Goal: Information Seeking & Learning: Understand process/instructions

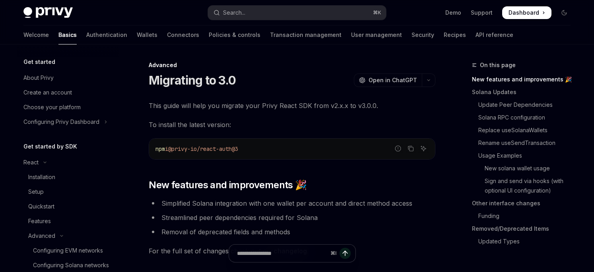
scroll to position [161, 0]
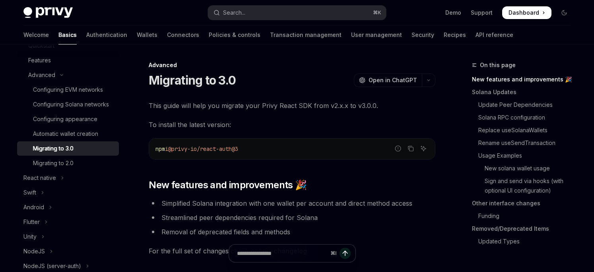
click at [282, 144] on div "npm i @privy-io/react-auth@3" at bounding box center [292, 149] width 286 height 21
drag, startPoint x: 250, startPoint y: 150, endPoint x: 149, endPoint y: 150, distance: 101.4
click at [149, 150] on div "Report incorrect code Copy Ask AI npm i @privy-io/react-auth@3" at bounding box center [292, 148] width 287 height 21
copy span "npm i @privy-io/react-auth@3"
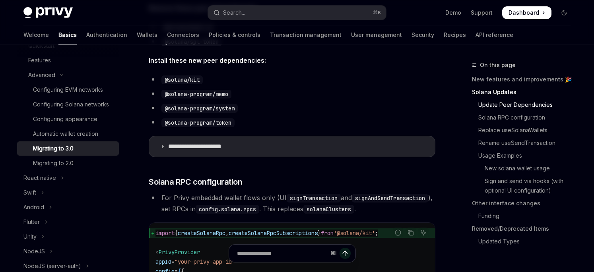
scroll to position [345, 0]
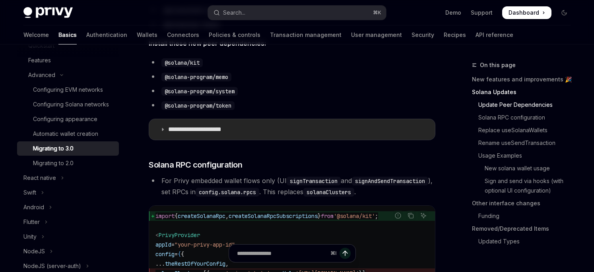
click at [163, 133] on summary "**********" at bounding box center [292, 129] width 286 height 21
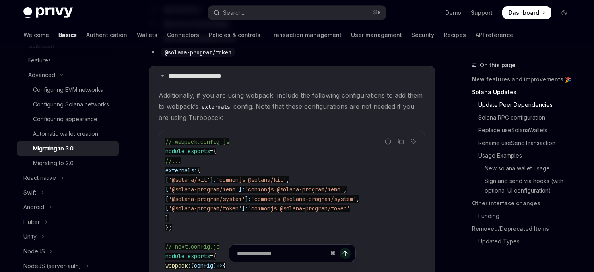
scroll to position [401, 0]
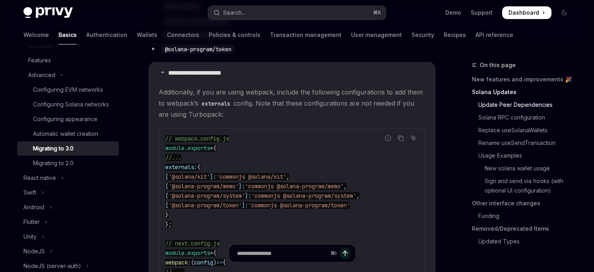
click at [305, 159] on code "// webpack.config.js module . exports = { //... externals: { [ '@solana/kit' ]:…" at bounding box center [297, 239] width 264 height 210
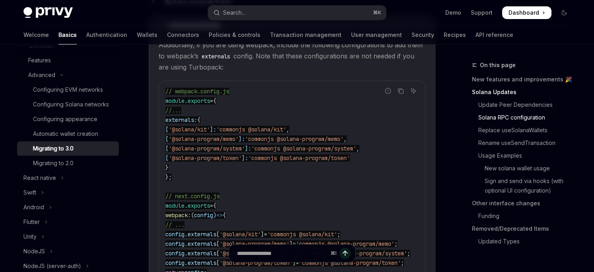
scroll to position [456, 0]
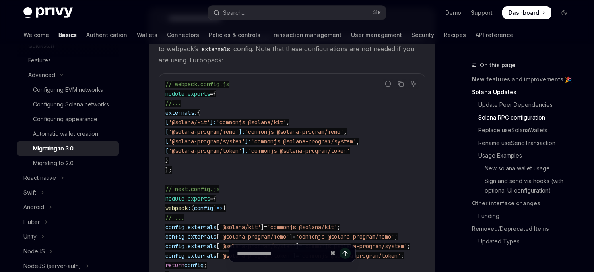
click at [179, 160] on code "// webpack.config.js module . exports = { //... externals: { [ '@solana/kit' ]:…" at bounding box center [297, 185] width 264 height 210
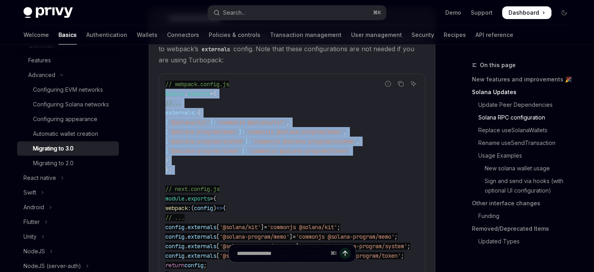
drag, startPoint x: 175, startPoint y: 178, endPoint x: 161, endPoint y: 97, distance: 81.5
click at [161, 97] on div "// webpack.config.js module . exports = { //... externals: { [ '@solana/kit' ]:…" at bounding box center [292, 184] width 266 height 221
copy code "module . exports = { //... externals: { [ '@solana/kit' ]: 'commonjs @solana/ki…"
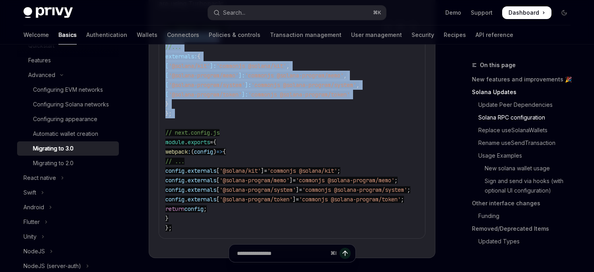
scroll to position [514, 0]
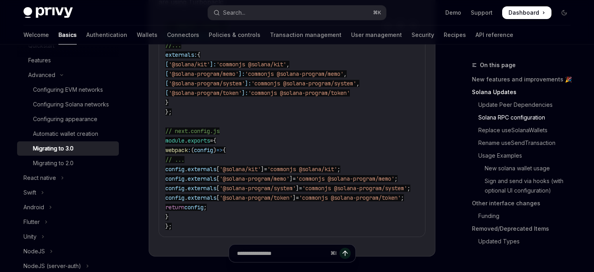
click at [220, 198] on span "[" at bounding box center [217, 197] width 3 height 7
drag, startPoint x: 193, startPoint y: 216, endPoint x: 147, endPoint y: 146, distance: 83.8
copy code "webpack : ( config ) => { // ... config . externals [ '@solana/kit' ] = 'common…"
click at [244, 181] on span "'@solana-program/memo'" at bounding box center [255, 178] width 70 height 7
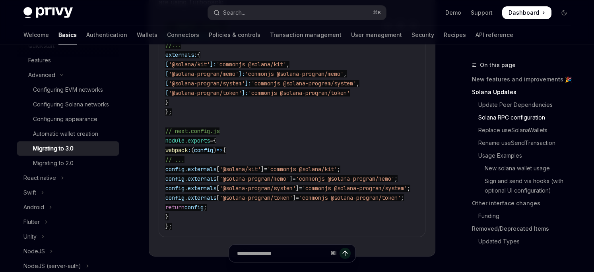
drag, startPoint x: 182, startPoint y: 216, endPoint x: 163, endPoint y: 146, distance: 72.1
click at [163, 146] on div "// webpack.config.js module . exports = { //... externals: { [ '@solana/kit' ]:…" at bounding box center [292, 126] width 266 height 221
copy code "webpack : ( config ) => { // ... config . externals [ '@solana/kit' ] = 'common…"
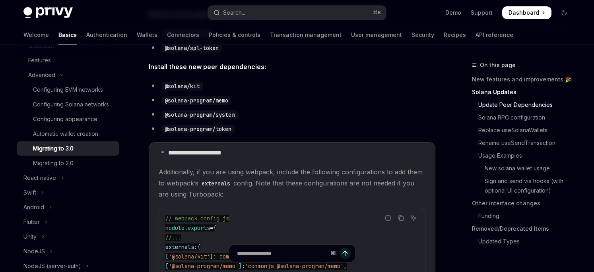
scroll to position [315, 0]
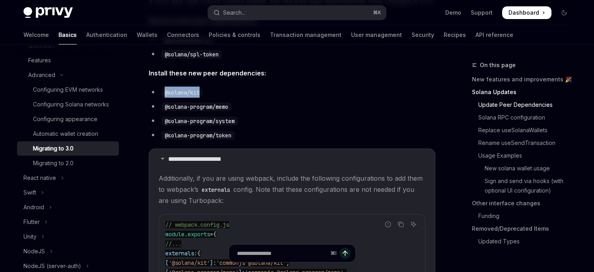
drag, startPoint x: 203, startPoint y: 94, endPoint x: 161, endPoint y: 96, distance: 42.2
click at [161, 96] on li "@solana/kit" at bounding box center [292, 92] width 287 height 11
copy code "@solana/kit"
drag, startPoint x: 231, startPoint y: 107, endPoint x: 163, endPoint y: 107, distance: 67.6
click at [163, 107] on code "@solana-program/memo" at bounding box center [196, 107] width 70 height 9
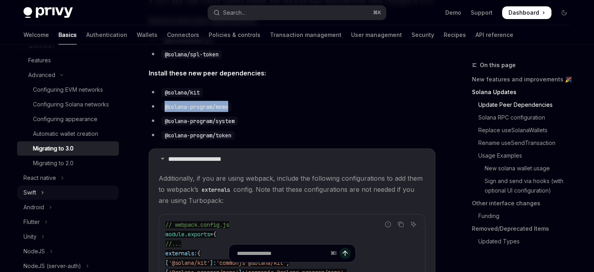
copy code "@solana-program/memo"
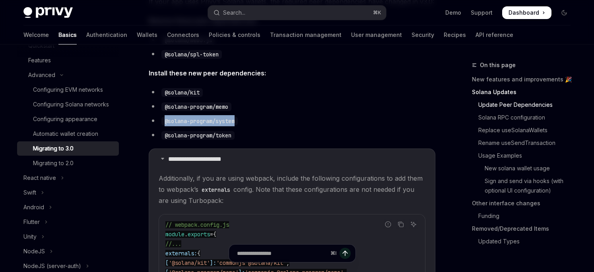
drag, startPoint x: 226, startPoint y: 123, endPoint x: 164, endPoint y: 121, distance: 62.5
click at [164, 121] on code "@solana-program/system" at bounding box center [199, 121] width 76 height 9
copy code "@solana-program/system"
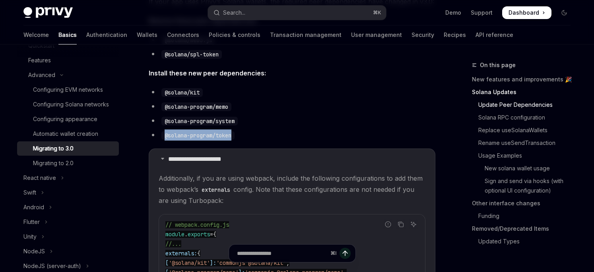
drag, startPoint x: 235, startPoint y: 136, endPoint x: 159, endPoint y: 136, distance: 75.6
click at [159, 136] on li "@solana-program/token" at bounding box center [292, 135] width 287 height 11
copy code "@solana-program/token"
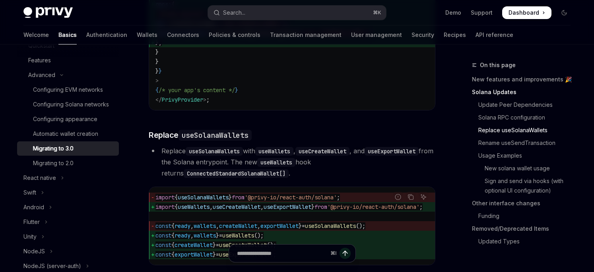
scroll to position [925, 0]
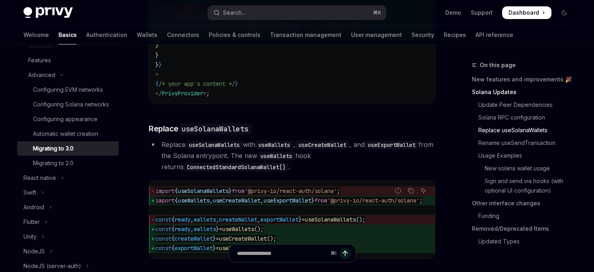
click at [229, 150] on code "useSolanaWallets" at bounding box center [214, 145] width 57 height 9
copy code "useSolanaWallets"
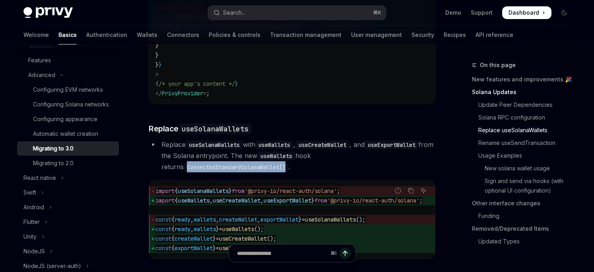
drag, startPoint x: 269, startPoint y: 184, endPoint x: 166, endPoint y: 184, distance: 103.4
click at [184, 172] on code "ConnectedStandardSolanaWallet[]" at bounding box center [236, 167] width 105 height 9
copy code "ConnectedStandardSolanaWallet[]"
click at [214, 172] on code "ConnectedStandardSolanaWallet[]" at bounding box center [236, 167] width 105 height 9
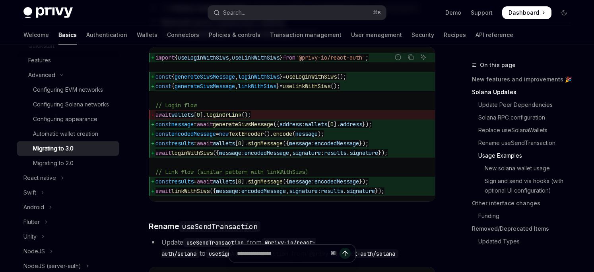
scroll to position [1365, 0]
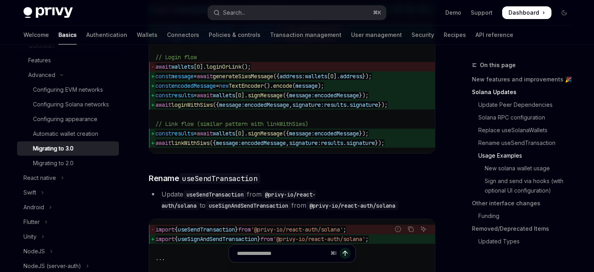
click at [260, 211] on li "Update useSendTransaction from @privy-io/react-auth/solana to useSignAndSendTra…" at bounding box center [292, 200] width 287 height 22
click at [247, 199] on code "useSendTransaction" at bounding box center [215, 195] width 64 height 9
drag, startPoint x: 249, startPoint y: 219, endPoint x: 186, endPoint y: 220, distance: 62.9
click at [186, 199] on code "useSendTransaction" at bounding box center [215, 195] width 64 height 9
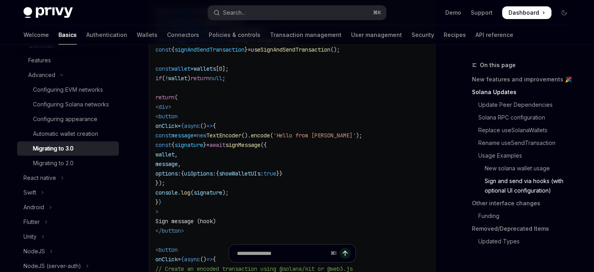
scroll to position [2136, 0]
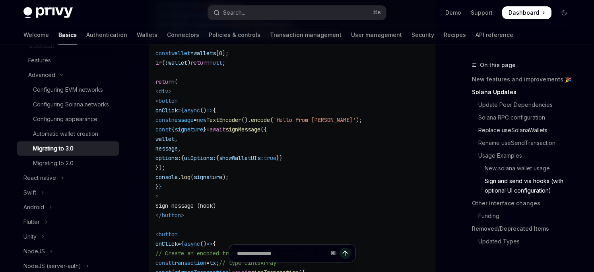
click at [525, 127] on link "Replace useSolanaWallets" at bounding box center [524, 130] width 105 height 13
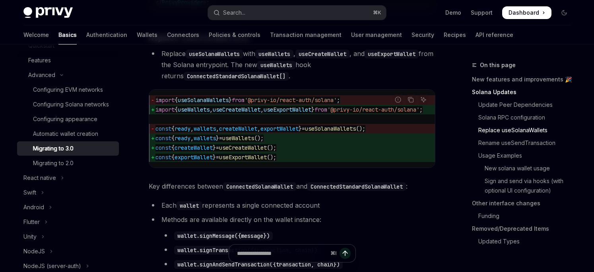
scroll to position [1005, 0]
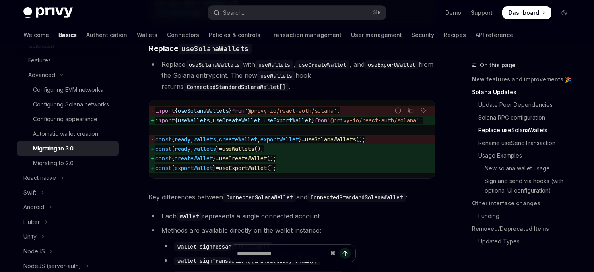
click at [372, 202] on code "ConnectedStandardSolanaWallet" at bounding box center [356, 197] width 99 height 9
click at [536, 142] on link "Rename useSendTransaction" at bounding box center [524, 143] width 105 height 13
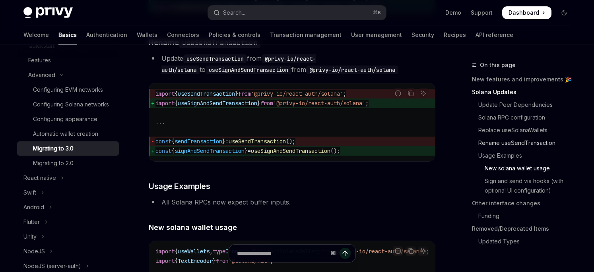
scroll to position [1502, 0]
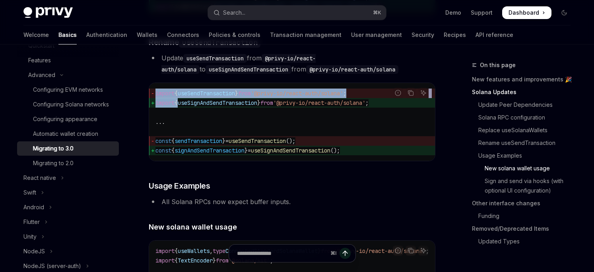
drag, startPoint x: 391, startPoint y: 127, endPoint x: 179, endPoint y: 127, distance: 211.6
click at [179, 127] on div "Report incorrect code Copy Ask AI import { useSendTransaction } from '@privy-io…" at bounding box center [292, 122] width 287 height 79
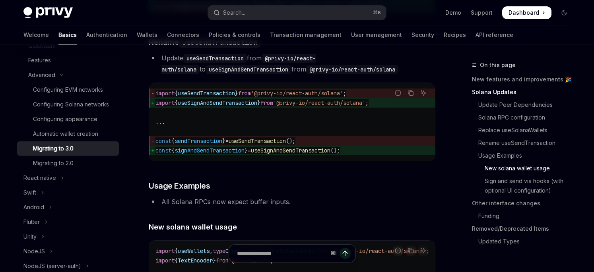
click at [245, 133] on code "import { useSendTransaction } from '@privy-io/react-auth/solana' ; import { use…" at bounding box center [292, 122] width 273 height 67
drag, startPoint x: 249, startPoint y: 174, endPoint x: 152, endPoint y: 174, distance: 97.4
click at [156, 156] on span "const { signAndSendTransaction } = useSignAndSendTransaction ();" at bounding box center [292, 151] width 273 height 10
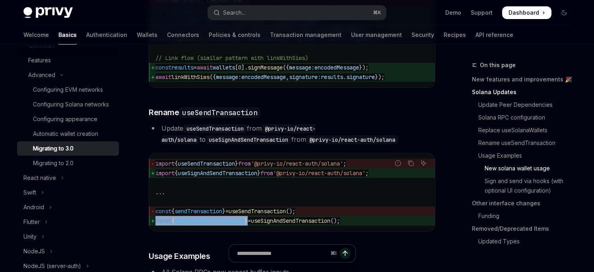
scroll to position [1431, 0]
click at [269, 11] on button "Search... ⌘ K" at bounding box center [297, 13] width 178 height 14
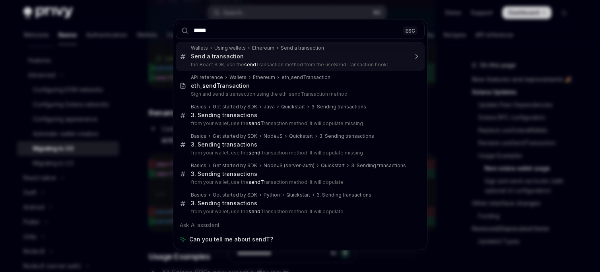
type input "******"
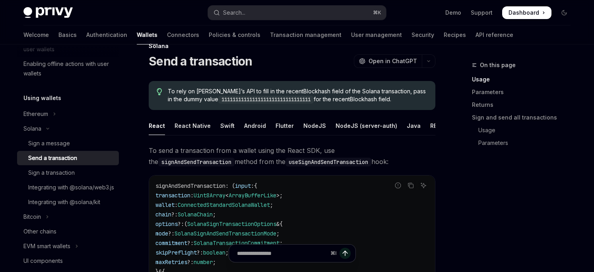
scroll to position [20, 0]
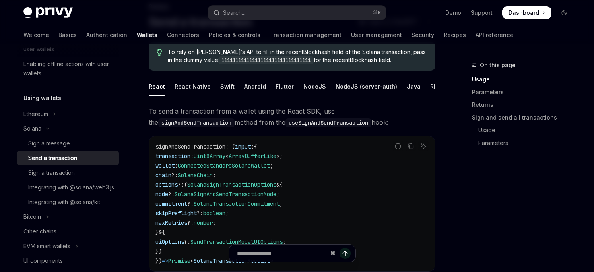
click at [465, 154] on div "On this page Usage Parameters Returns Sign and send all transactions Usage Para…" at bounding box center [516, 107] width 121 height 95
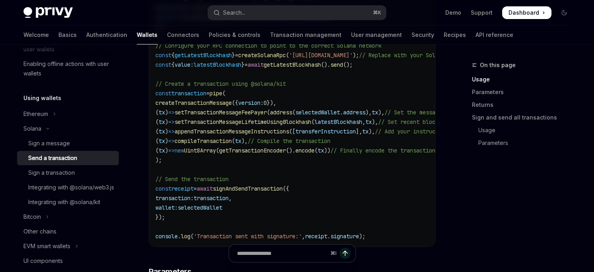
scroll to position [611, 0]
click at [184, 192] on span "receipt" at bounding box center [182, 188] width 22 height 7
copy span "receipt"
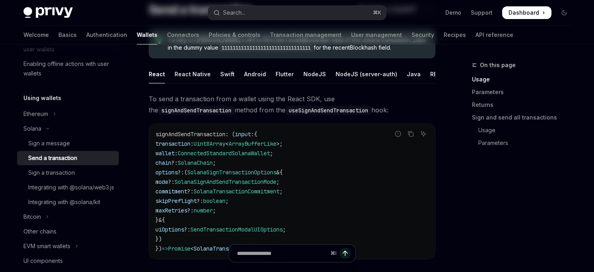
scroll to position [0, 0]
